Goal: Task Accomplishment & Management: Use online tool/utility

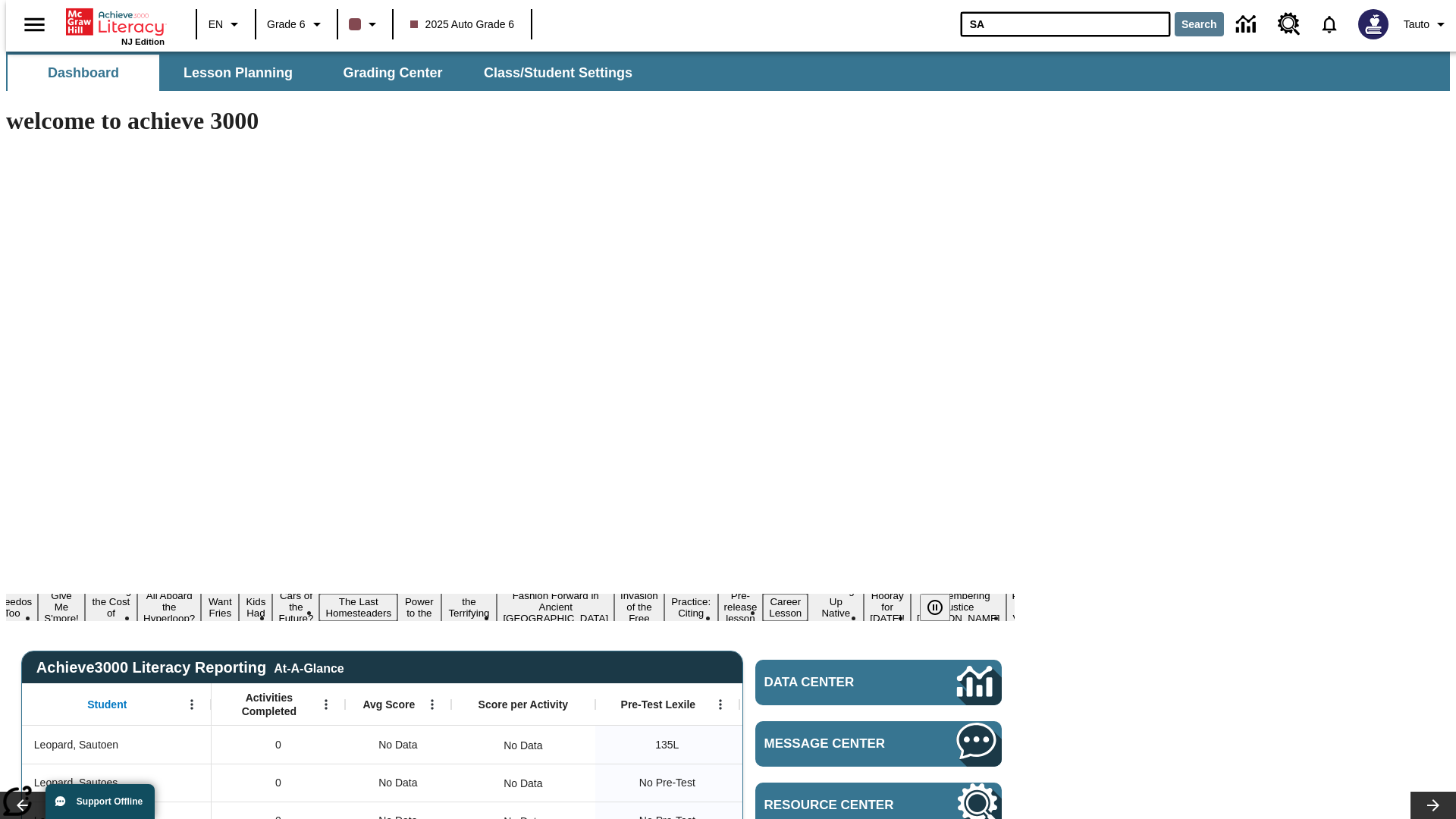
type input "SA"
click at [1190, 24] on button "Search" at bounding box center [1199, 24] width 50 height 24
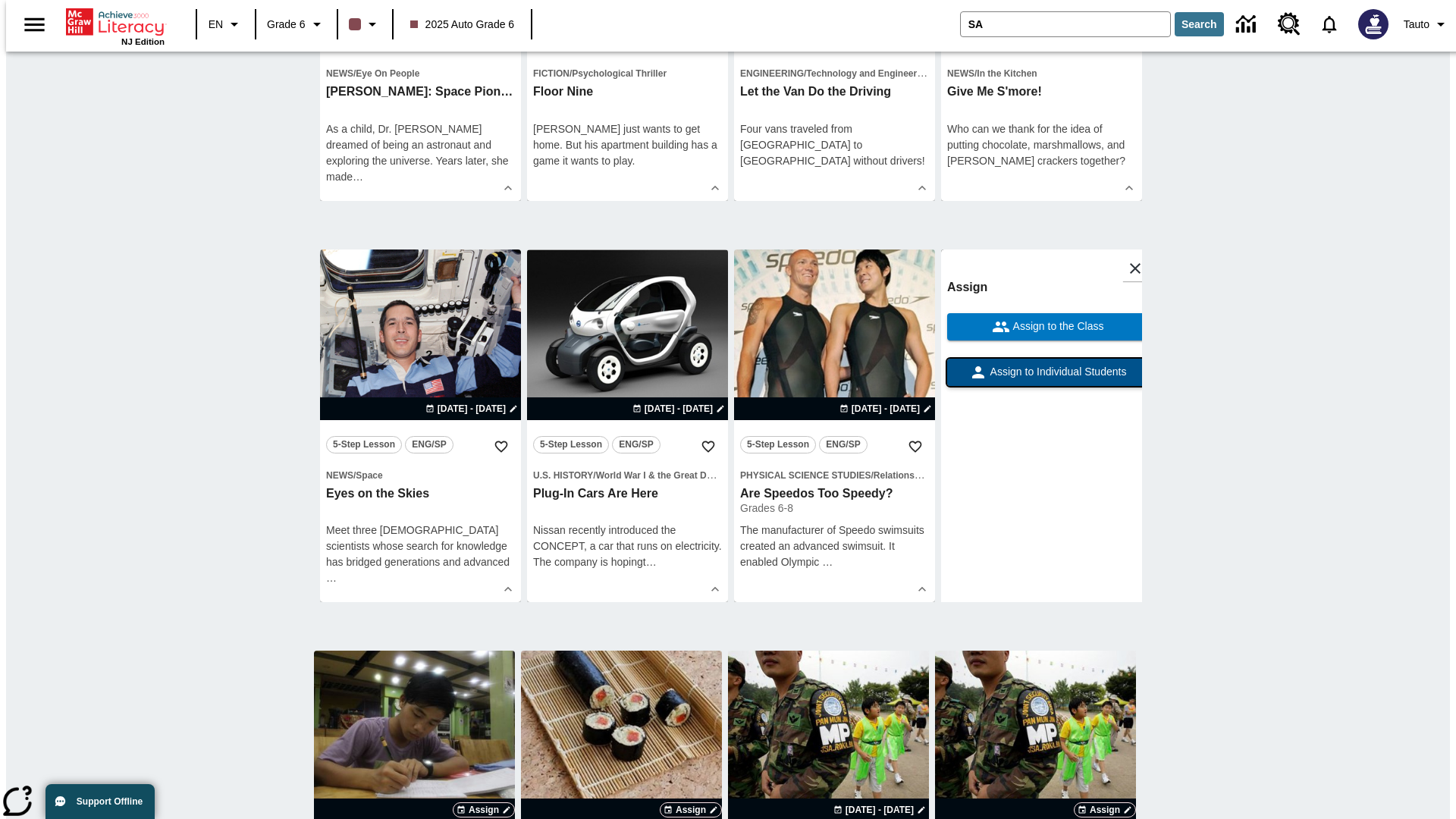
click at [1041, 379] on span "Assign to Individual Students" at bounding box center [1057, 372] width 139 height 16
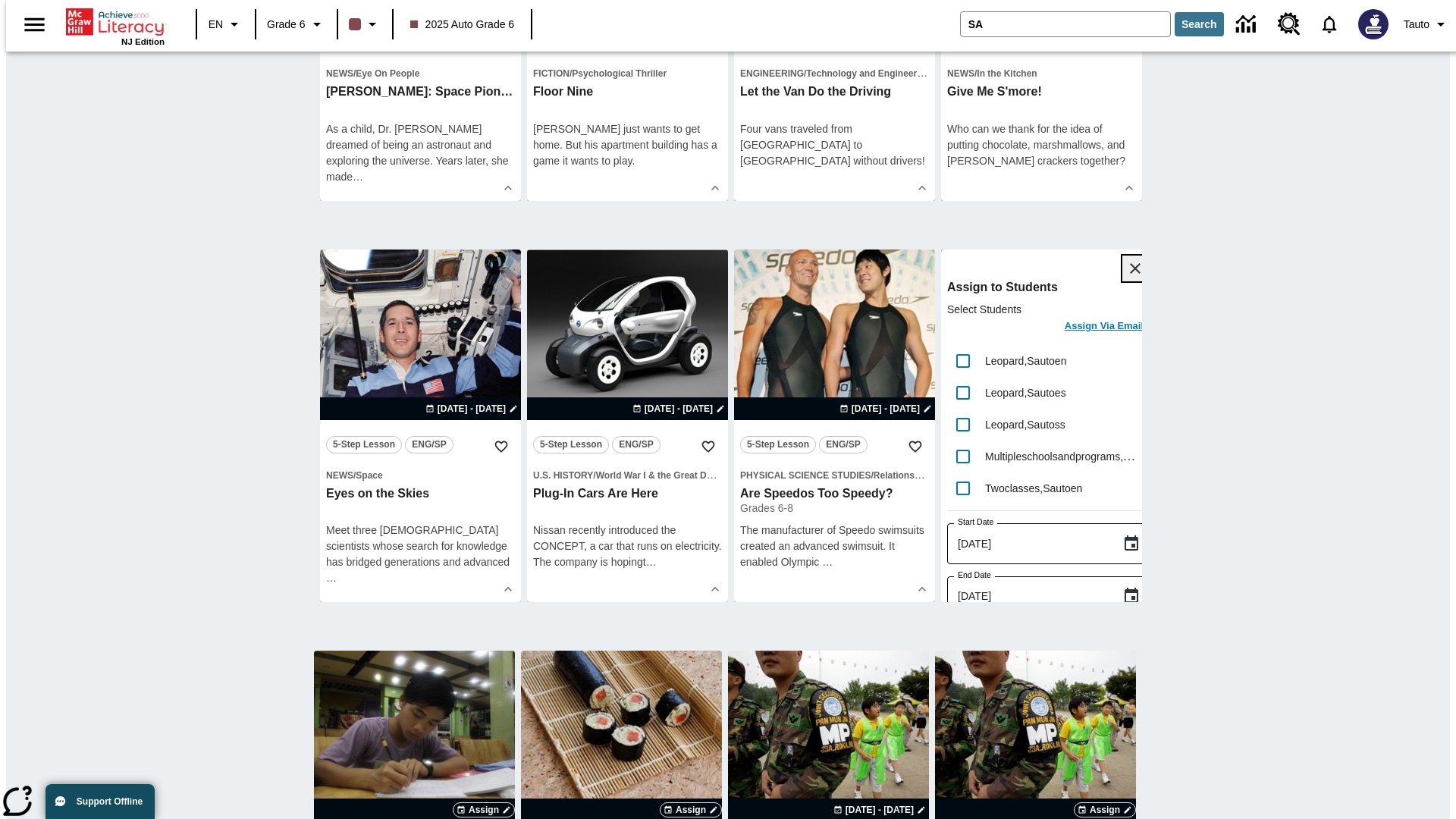
click at [1130, 269] on icon "Close" at bounding box center [1136, 268] width 10 height 10
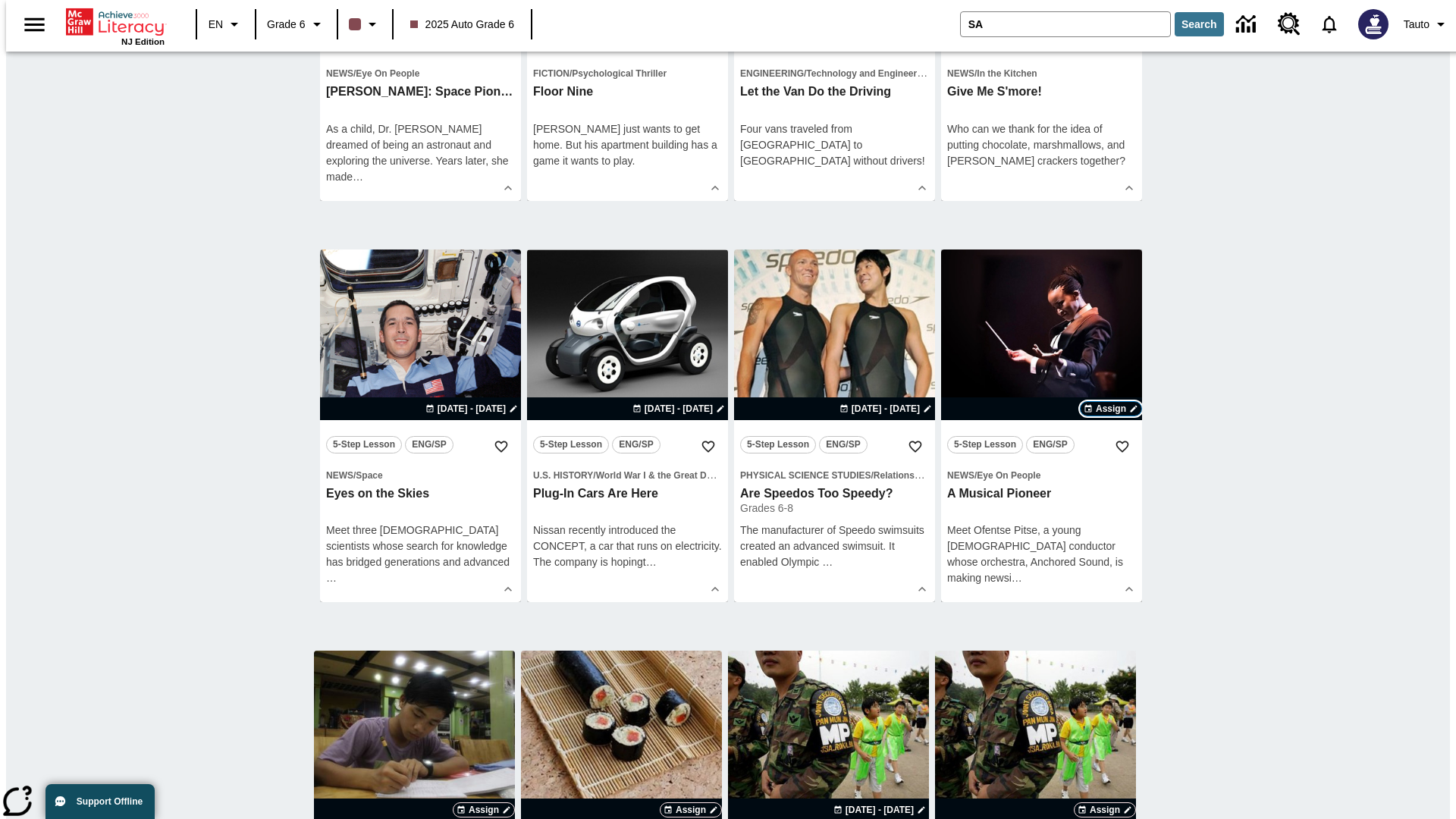
click at [1111, 409] on span "Assign" at bounding box center [1111, 409] width 30 height 14
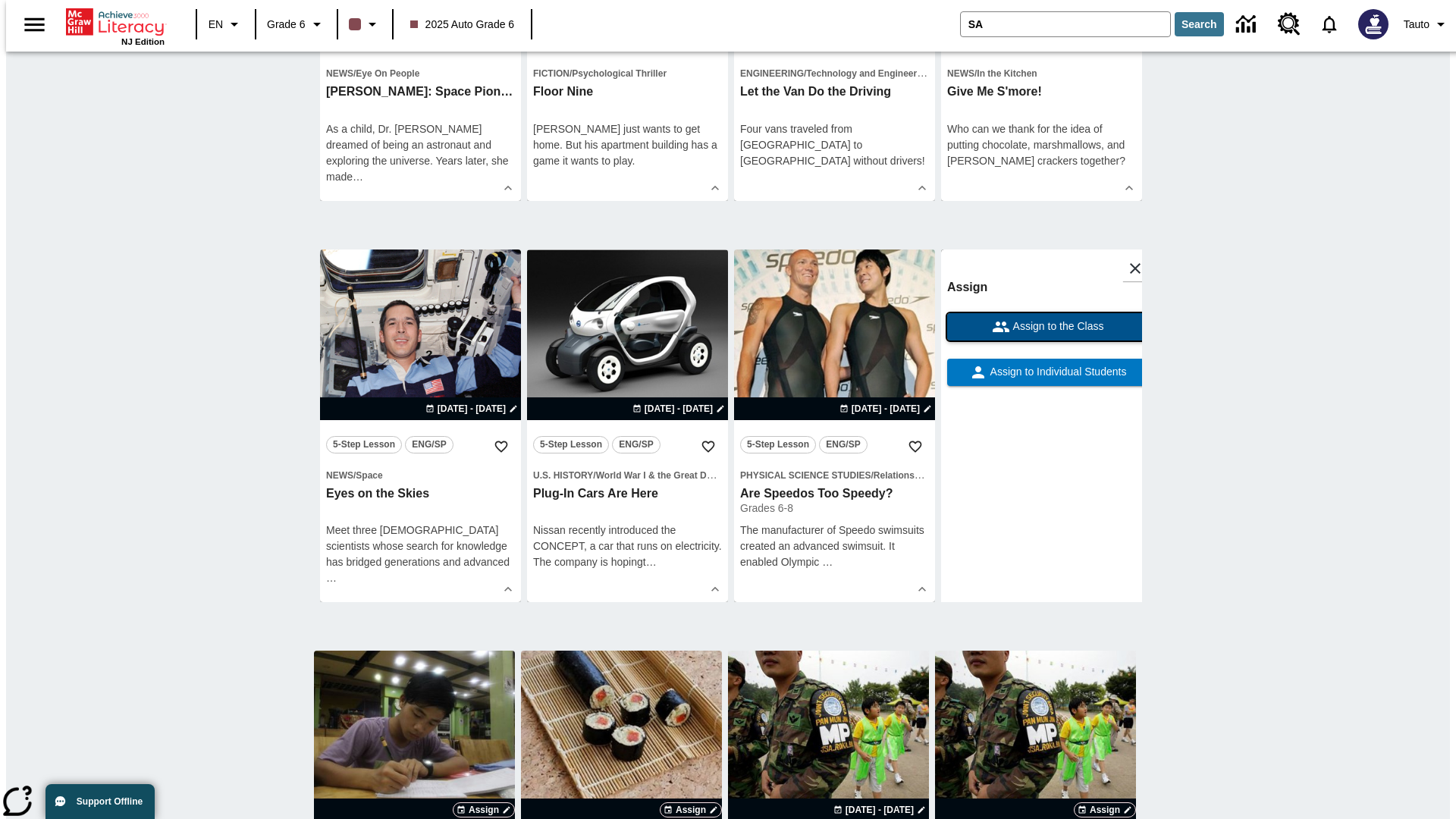
click at [1041, 334] on span "Assign to the Class" at bounding box center [1057, 326] width 94 height 16
